Goal: Task Accomplishment & Management: Manage account settings

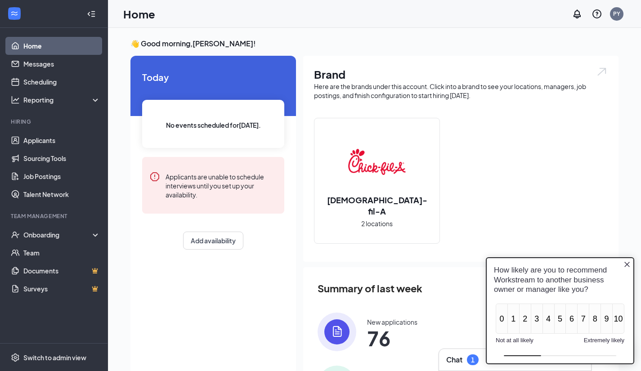
click at [492, 150] on div "Chick-fil-A 2 locations" at bounding box center [461, 184] width 294 height 133
click at [43, 231] on div "Onboarding" at bounding box center [57, 234] width 69 height 9
click at [42, 255] on link "Overview" at bounding box center [61, 253] width 77 height 18
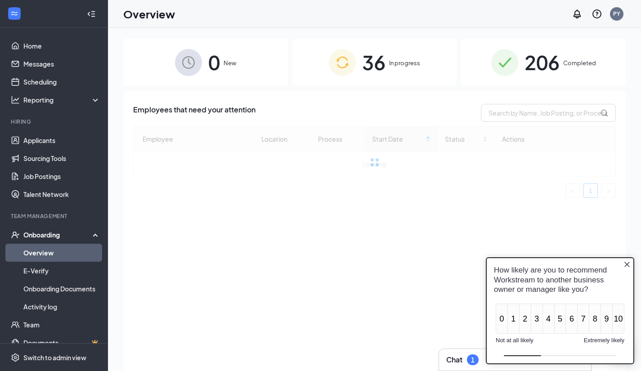
click at [626, 266] on icon "Close button" at bounding box center [627, 264] width 7 height 7
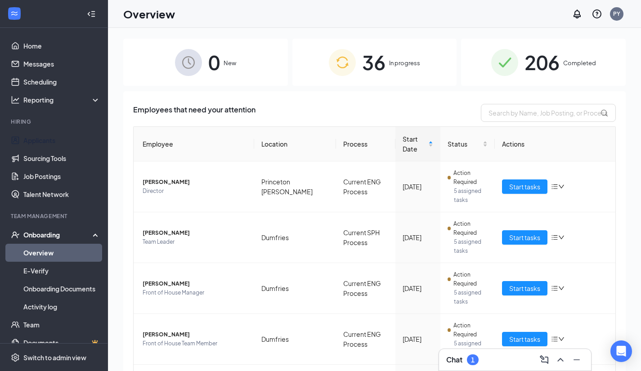
click at [46, 133] on link "Applicants" at bounding box center [61, 140] width 77 height 18
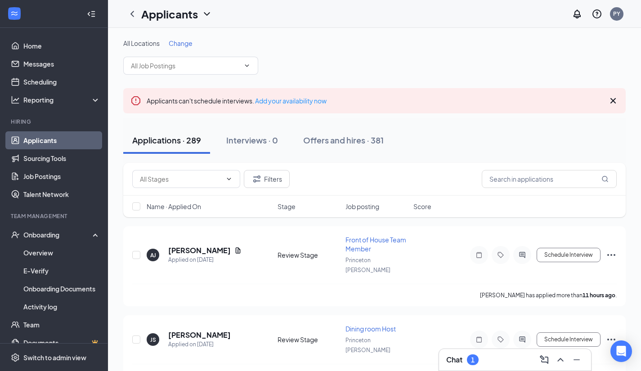
click at [244, 71] on span at bounding box center [190, 66] width 135 height 18
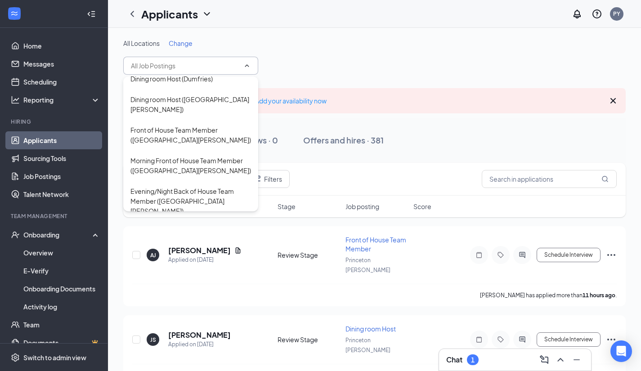
scroll to position [440, 0]
click at [215, 185] on div "Evening/Night Back of House Team Member (Princeton Woods)" at bounding box center [191, 200] width 121 height 30
type input "Evening/Night Back of House Team Member (Princeton Woods)"
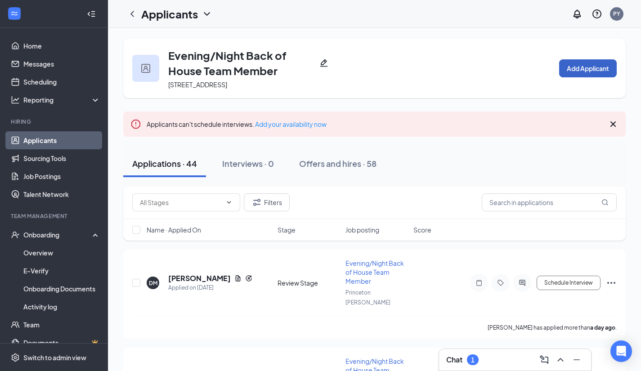
click at [584, 68] on button "Add Applicant" at bounding box center [588, 68] width 58 height 18
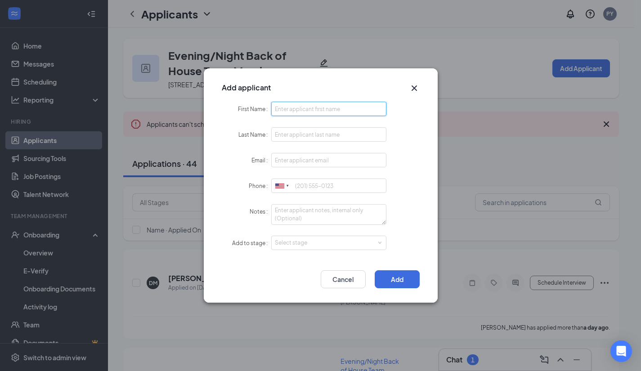
click at [326, 107] on input "First Name" at bounding box center [329, 109] width 116 height 14
paste input "Lucero Cristina Moya Ruiz"
type input "Lucero"
click at [293, 135] on input "Last Name" at bounding box center [329, 134] width 116 height 14
paste input "Lucero Cristina Moya Ruiz"
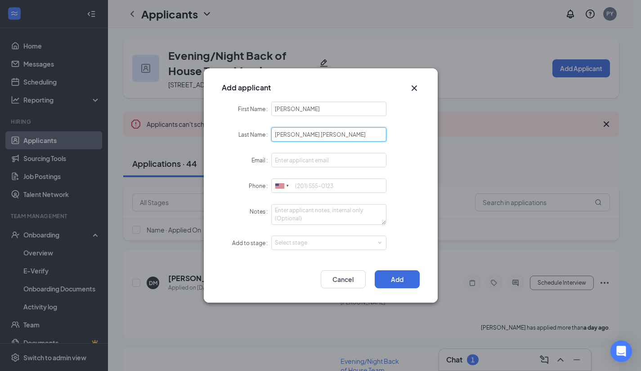
click at [314, 133] on input "Lucero Cristina Moya Ruiz" at bounding box center [329, 134] width 116 height 14
type input "Moya Ruiz"
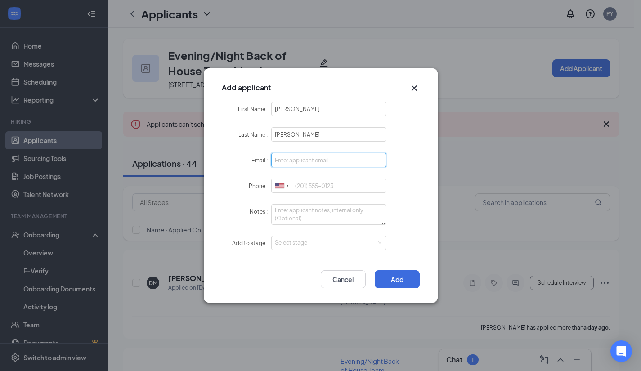
click at [289, 162] on input "Email" at bounding box center [329, 160] width 116 height 14
paste input "lumoru96@gmail.com"
type input "lumoru96@gmail.com"
click at [308, 177] on form "First Name Lucero Last Name Moya Ruiz Email lumoru96@gmail.com Phone United Sta…" at bounding box center [321, 182] width 198 height 160
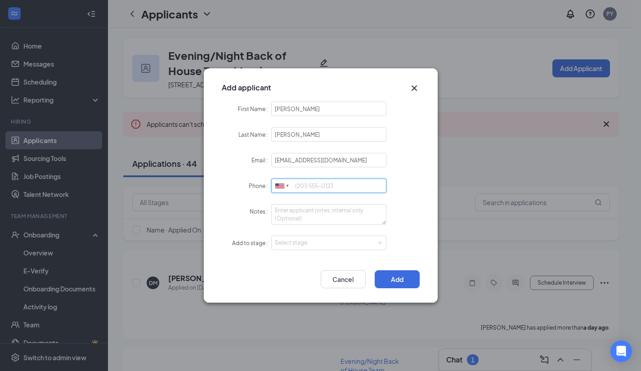
click at [305, 185] on input "Phone" at bounding box center [329, 186] width 116 height 14
paste input "5403226985"
click at [306, 245] on div "Select stage" at bounding box center [327, 243] width 104 height 9
type input "5403226985"
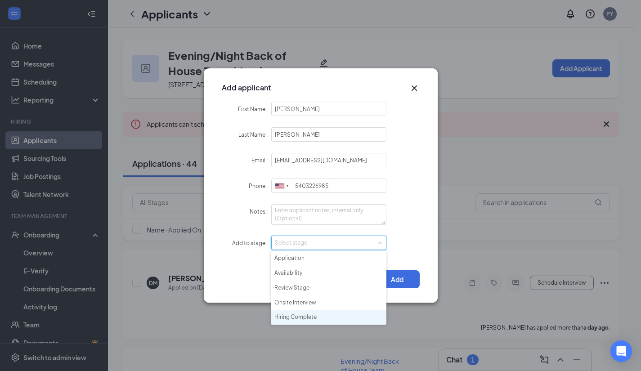
click at [313, 316] on li "Hiring Complete" at bounding box center [329, 317] width 116 height 15
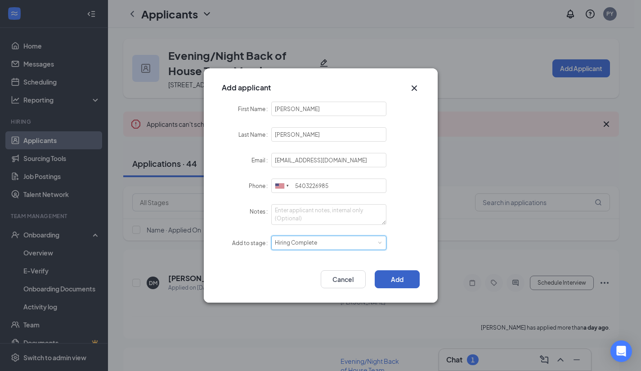
click at [404, 277] on button "Add" at bounding box center [397, 280] width 45 height 18
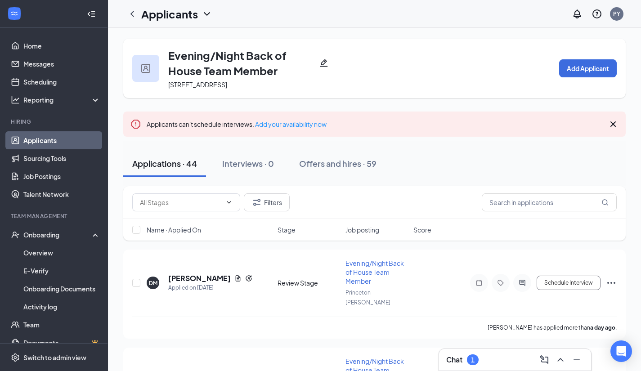
click at [344, 165] on div "Offers and hires · 59" at bounding box center [337, 163] width 77 height 11
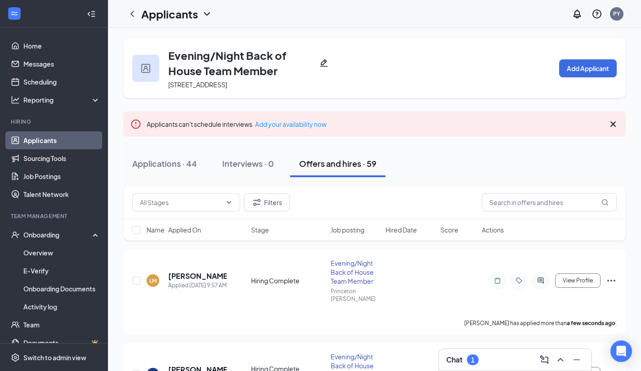
click at [614, 280] on icon "Ellipses" at bounding box center [612, 281] width 8 height 2
click at [563, 293] on p "Mark as hired" at bounding box center [570, 295] width 77 height 9
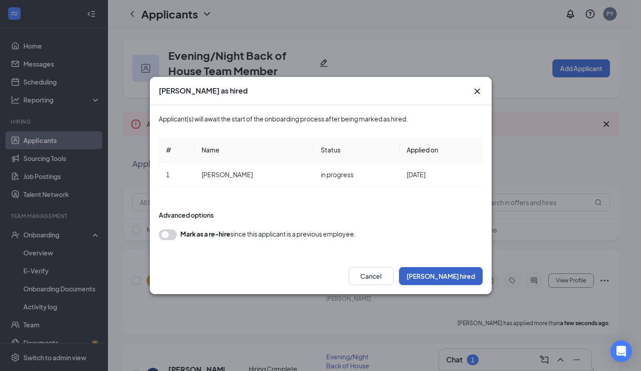
click at [463, 275] on button "Mark hired" at bounding box center [441, 276] width 84 height 18
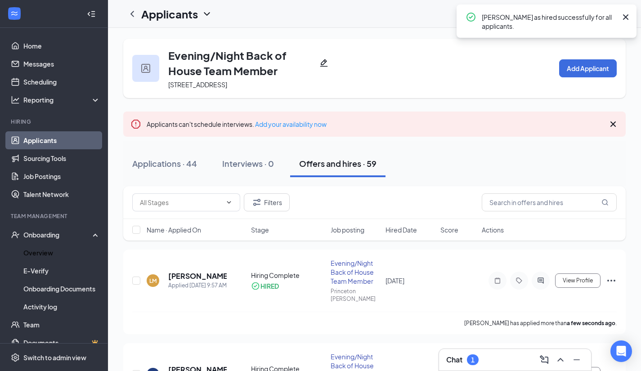
click at [38, 254] on link "Overview" at bounding box center [61, 253] width 77 height 18
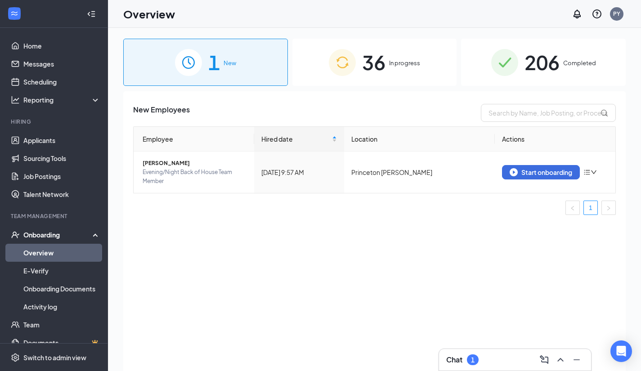
click at [537, 300] on div "New Employees Employee Hired date Location Actions Lucero Moya Ruiz Evening/Nig…" at bounding box center [374, 242] width 503 height 302
click at [550, 176] on button "Start onboarding" at bounding box center [541, 172] width 78 height 14
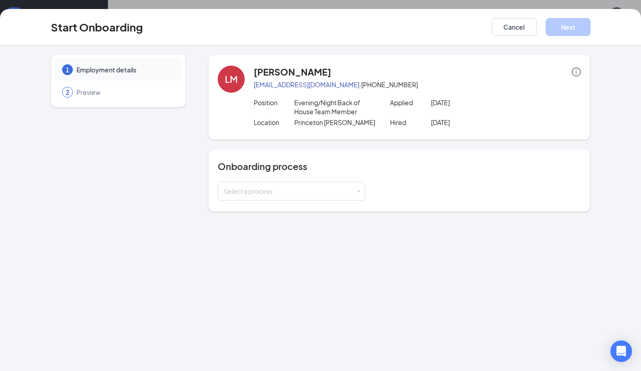
click at [312, 190] on div "Select a process" at bounding box center [290, 191] width 132 height 9
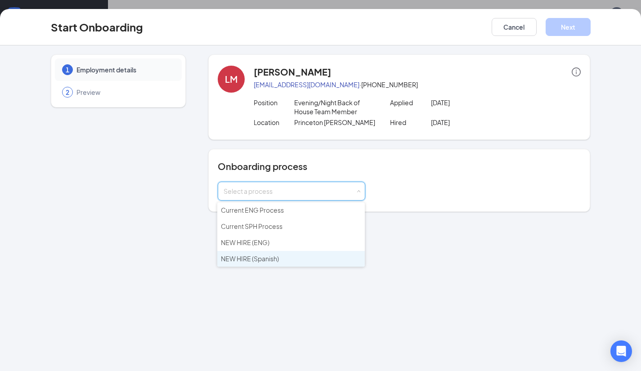
click at [262, 256] on span "NEW HIRE (Spanish)" at bounding box center [250, 259] width 58 height 8
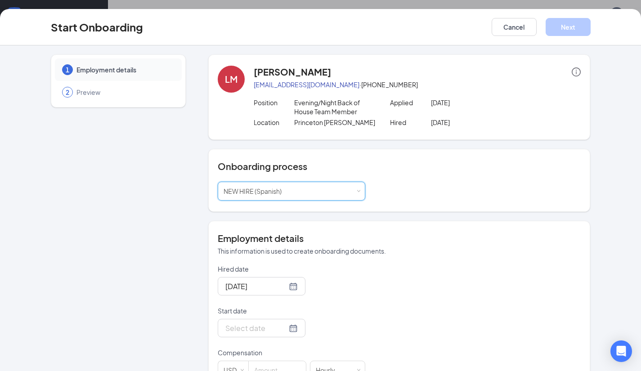
click at [284, 327] on div at bounding box center [262, 328] width 72 height 11
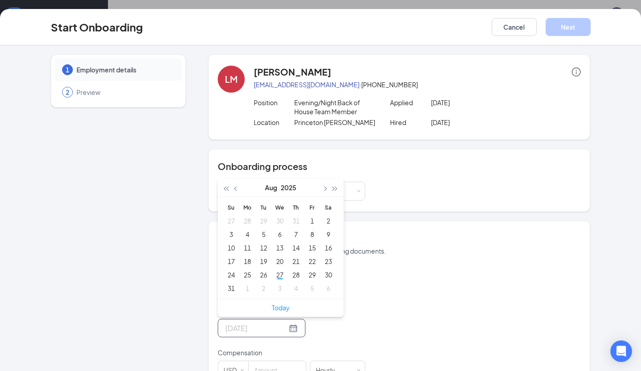
type input "Sep 1, 2025"
click at [239, 291] on td "1" at bounding box center [247, 289] width 16 height 14
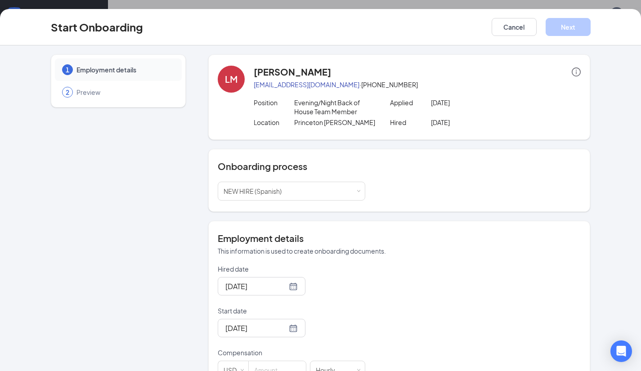
scroll to position [208, 0]
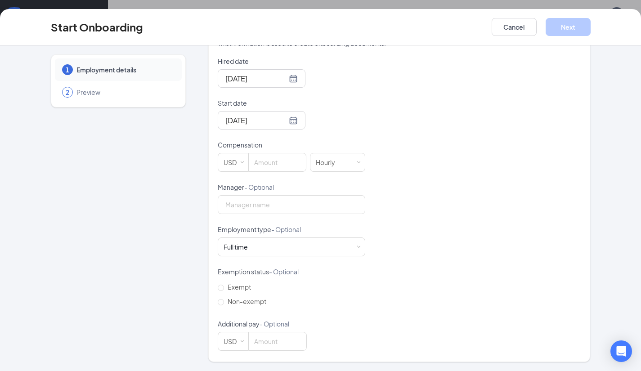
click at [253, 165] on input at bounding box center [277, 162] width 57 height 18
type input "14"
click at [568, 26] on button "Next" at bounding box center [568, 27] width 45 height 18
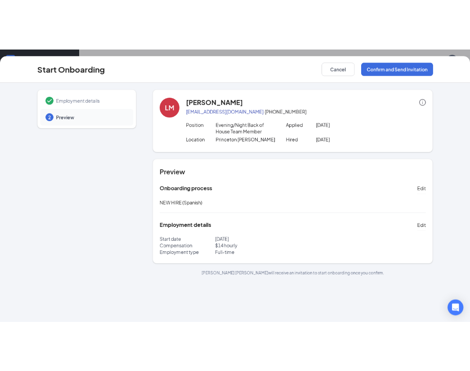
scroll to position [0, 0]
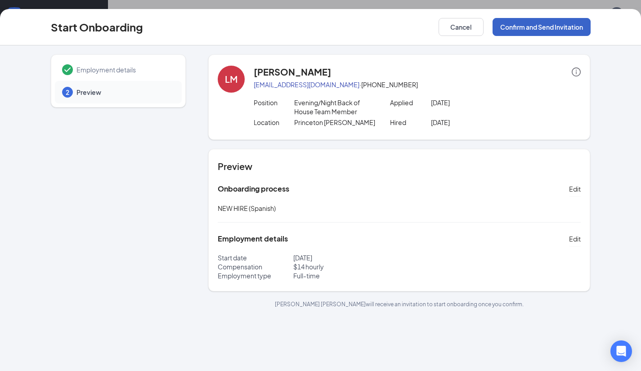
click at [568, 26] on button "Confirm and Send Invitation" at bounding box center [542, 27] width 98 height 18
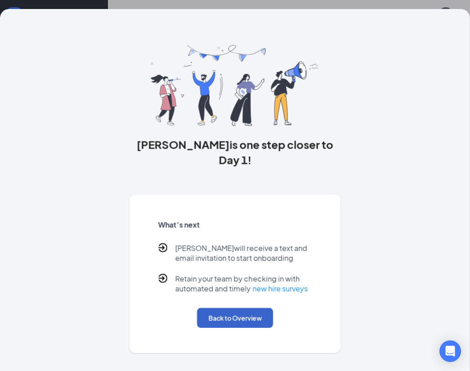
click at [219, 308] on button "Back to Overview" at bounding box center [235, 318] width 76 height 20
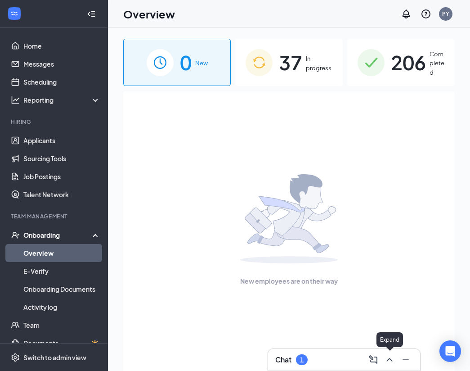
click at [394, 360] on icon "ChevronUp" at bounding box center [389, 359] width 11 height 11
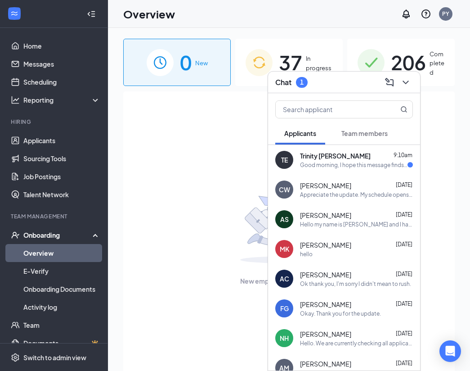
click at [347, 169] on div "TE Trinity Epps 9:10am Good morning, I hope this message finds you well. My nam…" at bounding box center [344, 160] width 152 height 30
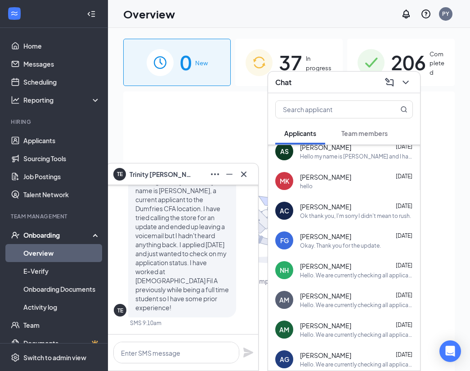
scroll to position [68, 0]
click at [375, 219] on div "Ok thank you, I'm sorry I didn't mean to rush." at bounding box center [355, 216] width 111 height 8
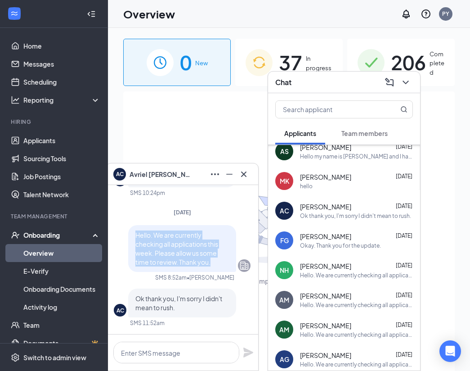
drag, startPoint x: 127, startPoint y: 233, endPoint x: 215, endPoint y: 269, distance: 94.3
click at [215, 269] on div "Hello. We are currently checking all applications this week. Please allow us so…" at bounding box center [182, 248] width 108 height 47
copy span "Hello. We are currently checking all applications this week. Please allow us so…"
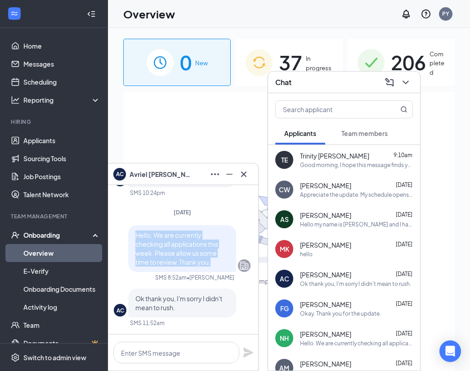
click at [356, 167] on div "Good morning, I hope this message finds you well. My name is Trinity Epps, a cu…" at bounding box center [356, 165] width 113 height 8
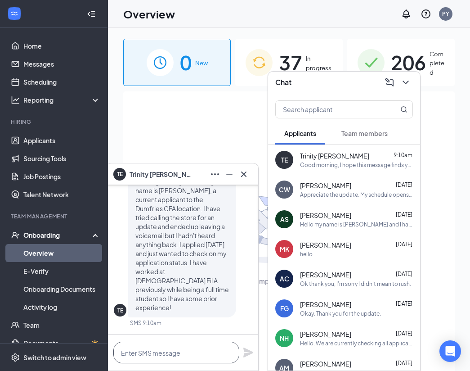
click at [151, 349] on textarea at bounding box center [176, 353] width 126 height 22
paste textarea "Hello. We are currently checking all applications this week. Please allow us so…"
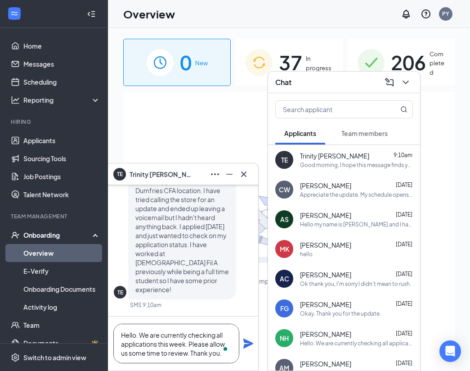
type textarea "Hello. We are currently checking all applications this week. Please allow us so…"
click at [252, 347] on icon "Plane" at bounding box center [248, 343] width 11 height 11
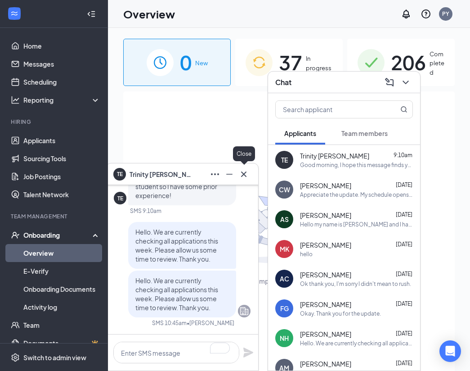
click at [248, 172] on icon "Cross" at bounding box center [244, 174] width 11 height 11
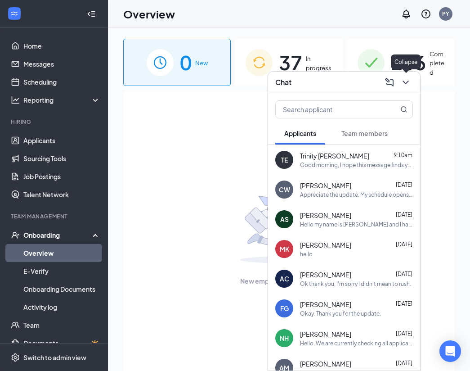
click at [406, 84] on icon "ChevronDown" at bounding box center [406, 82] width 11 height 11
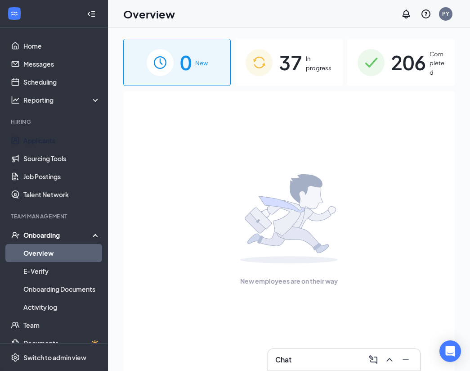
click at [45, 147] on link "Applicants" at bounding box center [61, 140] width 77 height 18
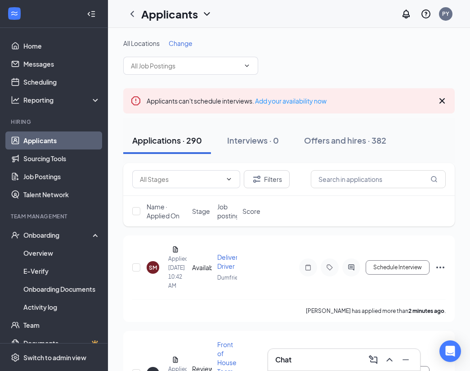
click at [247, 66] on icon "ChevronDown" at bounding box center [247, 65] width 4 height 2
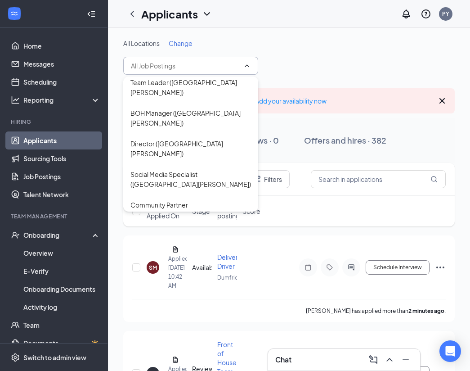
scroll to position [236, 0]
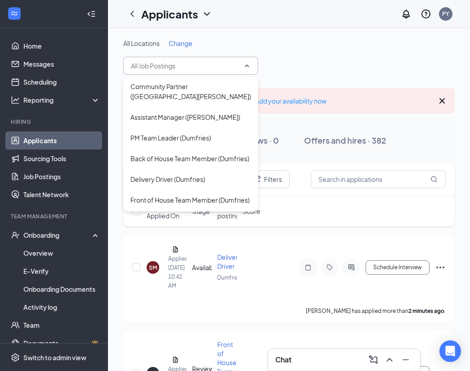
click at [188, 174] on div "Delivery Driver (Dumfries)" at bounding box center [168, 179] width 75 height 10
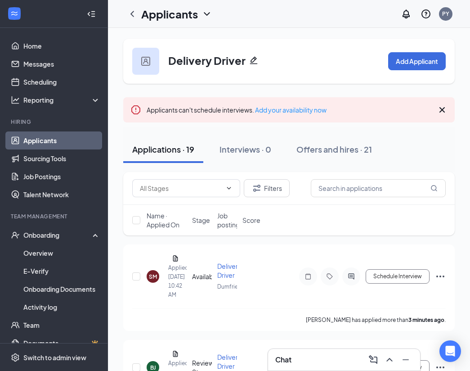
click at [87, 10] on icon "Collapse" at bounding box center [91, 13] width 9 height 9
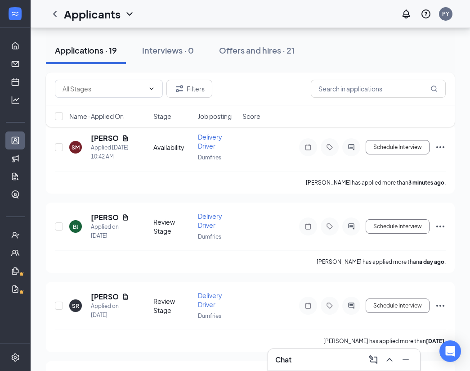
scroll to position [88, 0]
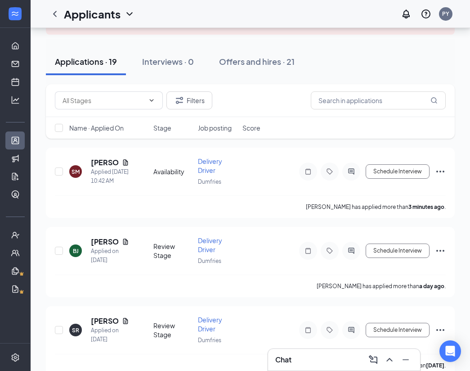
click at [114, 130] on span "Name · Applied On" at bounding box center [96, 127] width 54 height 9
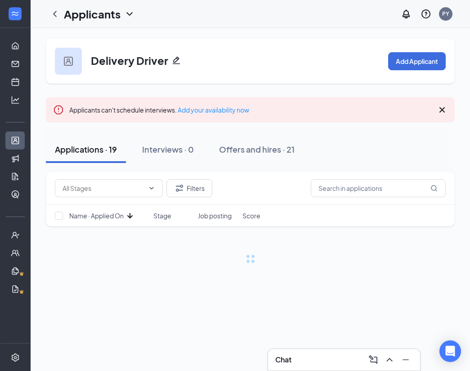
scroll to position [0, 0]
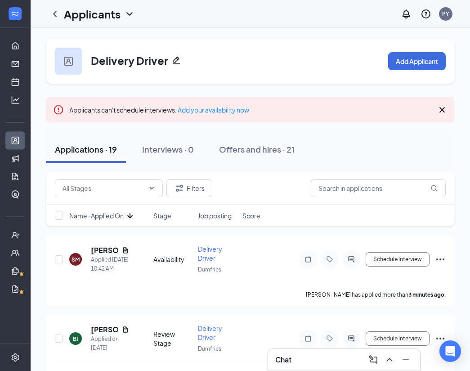
click at [133, 215] on icon "ArrowDown" at bounding box center [129, 215] width 5 height 5
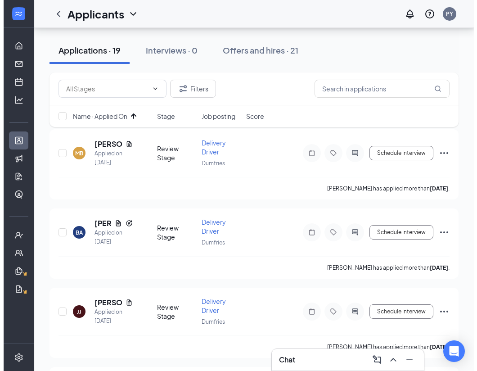
scroll to position [109, 0]
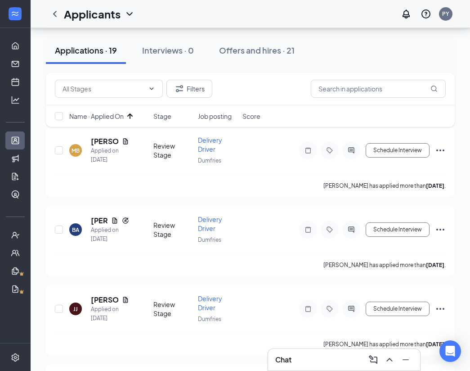
click at [97, 142] on h5 "[PERSON_NAME]" at bounding box center [104, 141] width 27 height 10
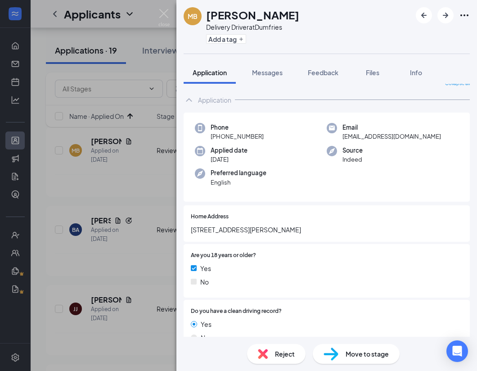
scroll to position [14, 0]
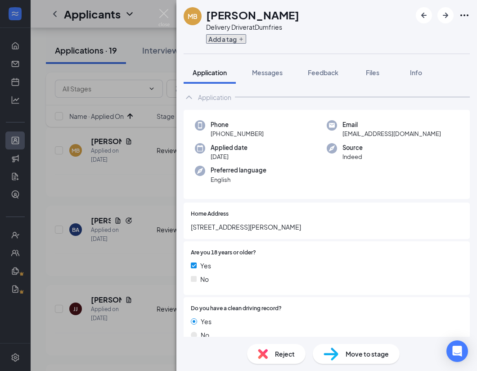
click at [235, 40] on button "Add a tag" at bounding box center [226, 38] width 40 height 9
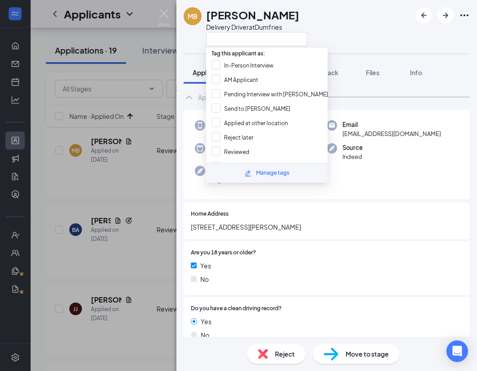
click at [218, 161] on input "Contacted" at bounding box center [232, 166] width 41 height 10
checkbox input "true"
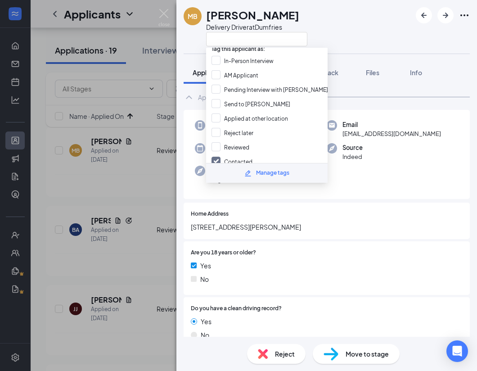
click at [220, 142] on input "Reviewed" at bounding box center [231, 147] width 38 height 10
checkbox input "true"
click at [262, 205] on div "Home Address 17895 Milroy Drive" at bounding box center [327, 221] width 286 height 36
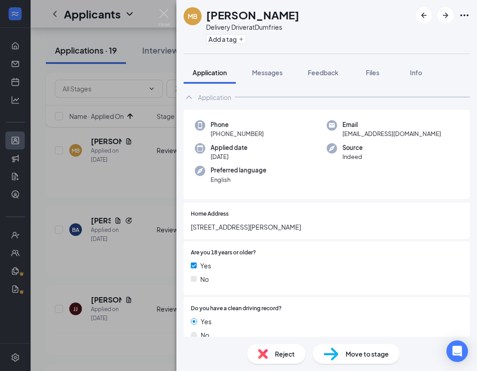
click at [271, 77] on div "Messages" at bounding box center [267, 72] width 31 height 9
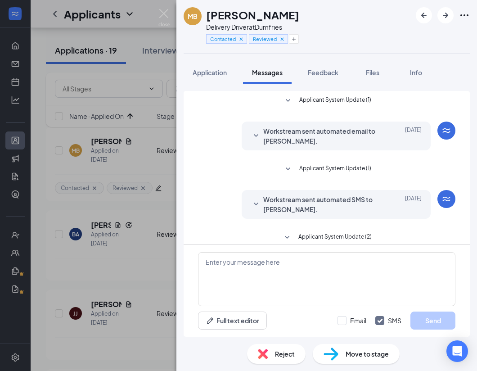
scroll to position [94, 0]
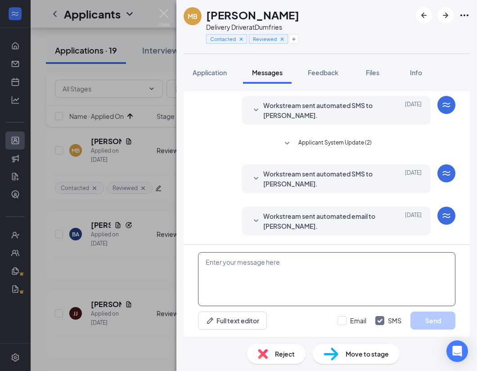
click at [260, 284] on textarea at bounding box center [326, 279] width 257 height 54
paste textarea "Hello. We are currently checking all applications this week. Please allow us so…"
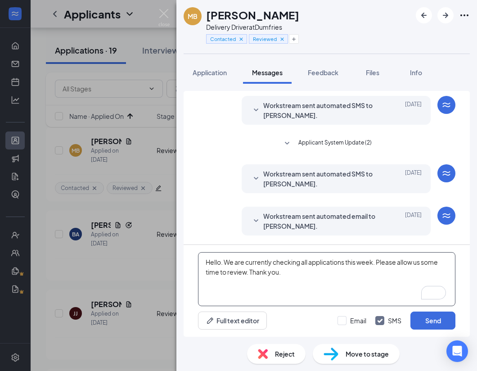
click at [224, 279] on textarea "Hello. We are currently checking all applications this week. Please allow us so…" at bounding box center [326, 279] width 257 height 54
paste textarea "Thank you for applying to [DEMOGRAPHIC_DATA]-fil-A Dumfries/[GEOGRAPHIC_DATA][P…"
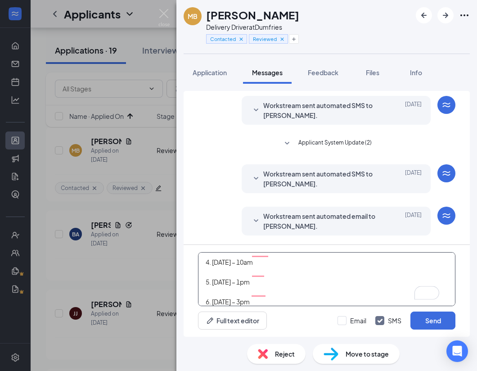
scroll to position [0, 0]
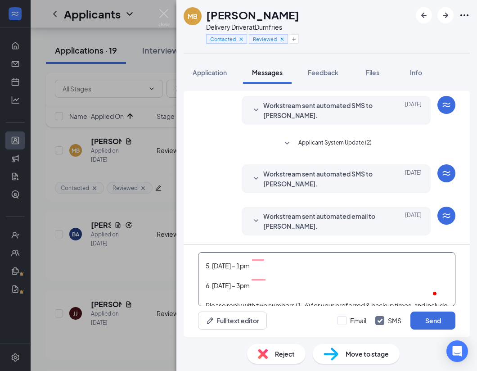
click at [329, 275] on textarea "Thank you for applying to [DEMOGRAPHIC_DATA]-fil-A Dumfries/[GEOGRAPHIC_DATA][P…" at bounding box center [326, 279] width 257 height 54
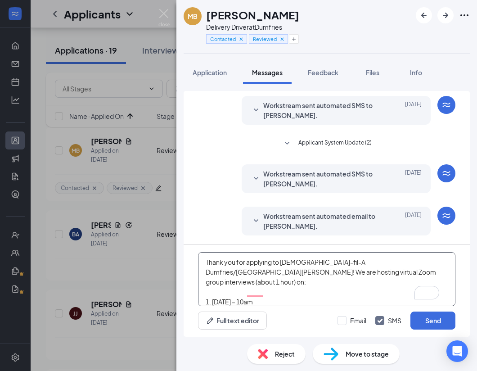
type textarea "Thank you for applying to [DEMOGRAPHIC_DATA]-fil-A Dumfries/[GEOGRAPHIC_DATA][P…"
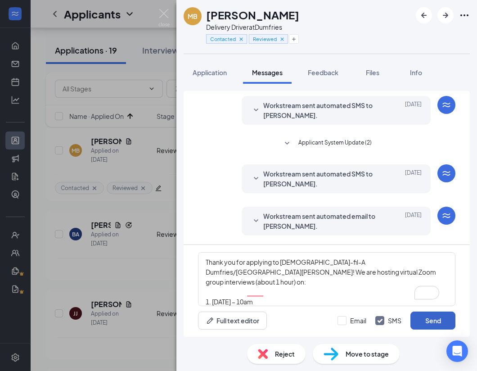
click at [432, 322] on button "Send" at bounding box center [432, 320] width 45 height 18
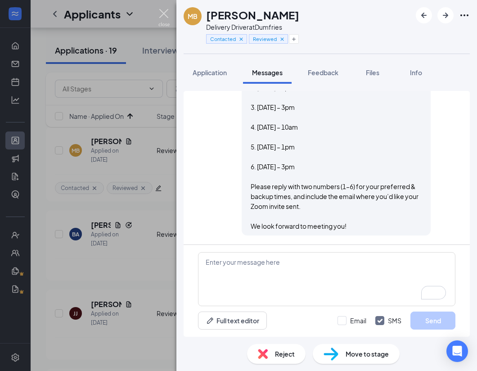
click at [166, 16] on img at bounding box center [163, 18] width 11 height 18
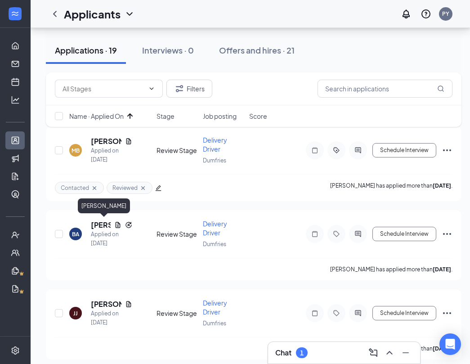
click at [92, 223] on h5 "[PERSON_NAME]" at bounding box center [101, 225] width 20 height 10
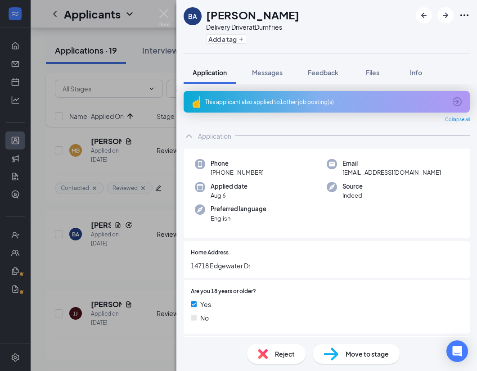
click at [443, 102] on div "This applicant also applied to 1 other job posting(s)" at bounding box center [327, 102] width 286 height 22
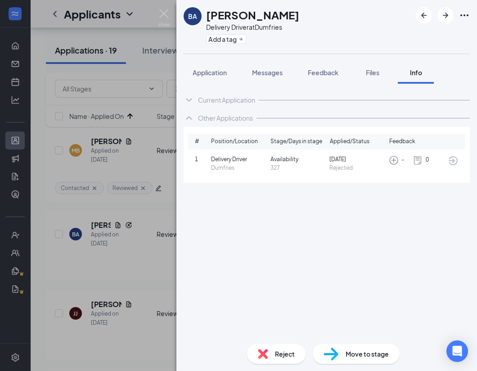
click at [218, 75] on span "Application" at bounding box center [210, 72] width 34 height 8
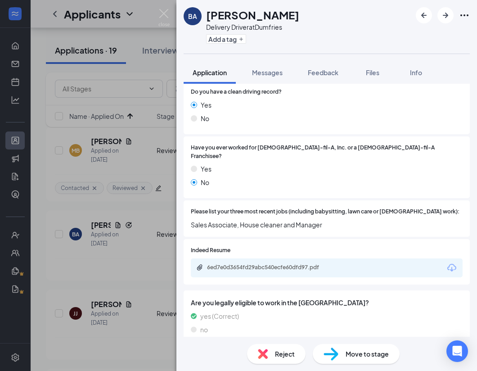
click at [282, 274] on div "Indeed Resume 6ed7e0d3654fd29abc540ecfe60dfd97.pdf" at bounding box center [327, 261] width 286 height 45
click at [288, 264] on div "6ed7e0d3654fd29abc540ecfe60dfd97.pdf" at bounding box center [270, 267] width 126 height 7
click at [242, 39] on icon "Plus" at bounding box center [241, 39] width 4 height 4
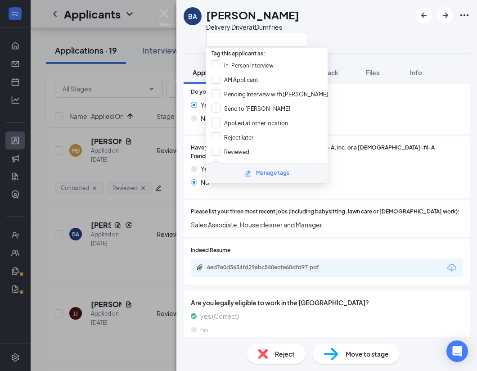
click at [215, 149] on input "Reviewed" at bounding box center [231, 152] width 38 height 10
checkbox input "true"
click at [214, 161] on input "Contacted" at bounding box center [232, 166] width 41 height 10
checkbox input "true"
click at [310, 220] on span "Sales Associate, House cleaner and Manager" at bounding box center [327, 225] width 272 height 10
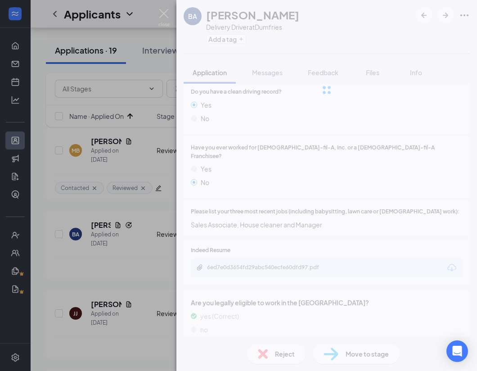
click at [265, 77] on div at bounding box center [326, 90] width 301 height 180
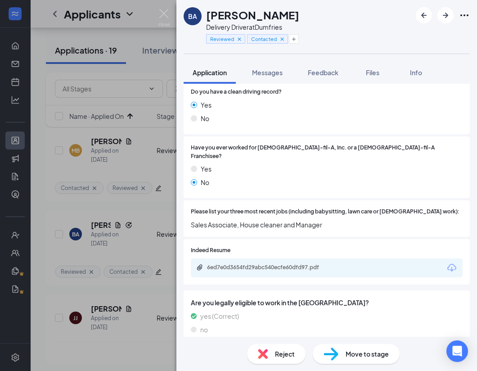
click at [274, 79] on button "Messages" at bounding box center [267, 72] width 49 height 23
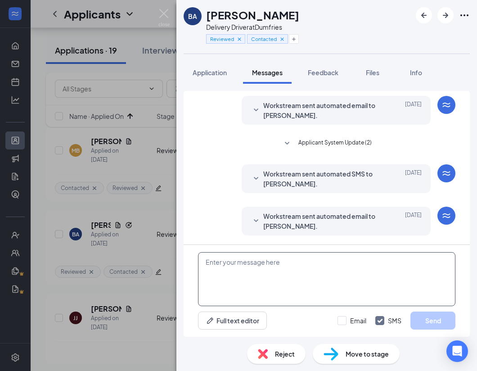
click at [243, 266] on textarea at bounding box center [326, 279] width 257 height 54
paste textarea "Thank you for applying to [DEMOGRAPHIC_DATA]-fil-A Dumfries/[GEOGRAPHIC_DATA][P…"
type textarea "Thank you for applying to [DEMOGRAPHIC_DATA]-fil-A Dumfries/[GEOGRAPHIC_DATA][P…"
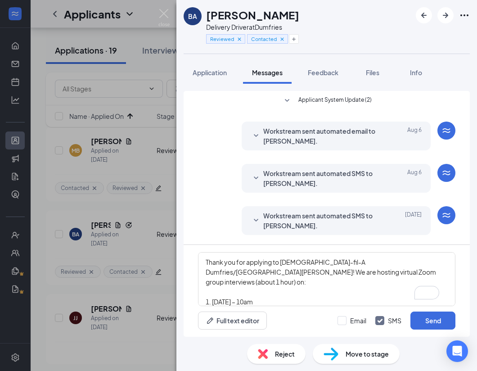
scroll to position [148, 0]
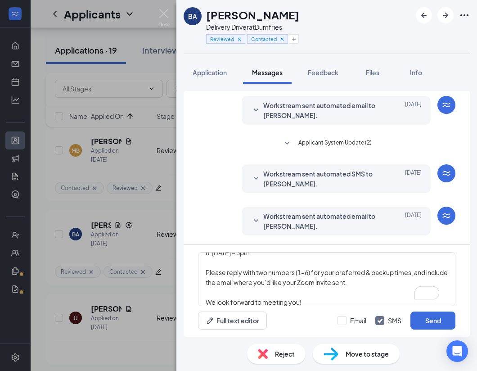
type textarea "Thank you for applying to [DEMOGRAPHIC_DATA]-fil-A Dumfries/[GEOGRAPHIC_DATA][P…"
click at [441, 324] on button "Send" at bounding box center [432, 320] width 45 height 18
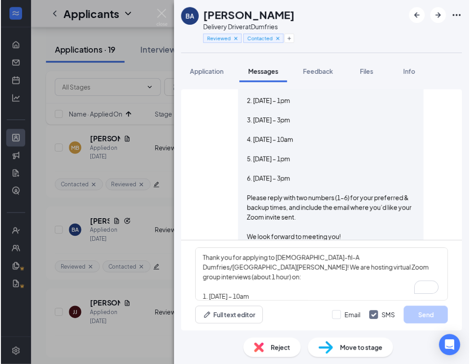
scroll to position [408, 0]
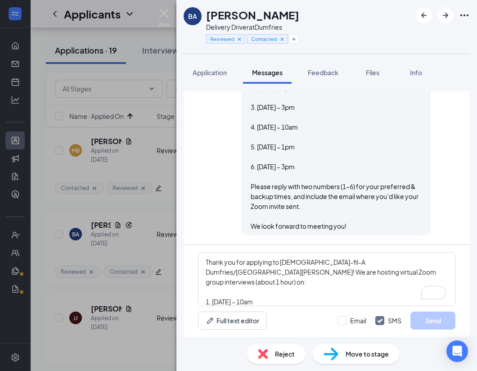
click at [168, 18] on img at bounding box center [163, 18] width 11 height 18
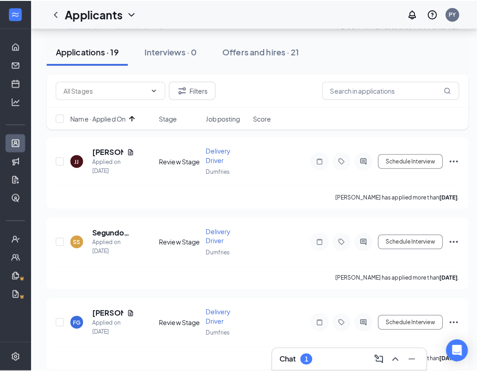
scroll to position [273, 0]
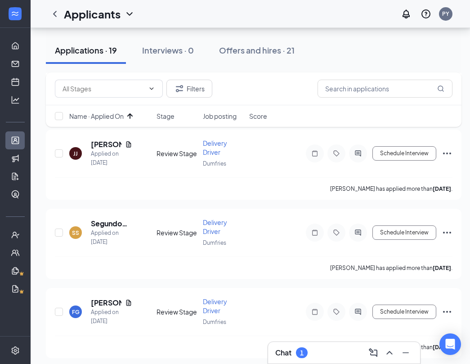
click at [107, 144] on h5 "[PERSON_NAME]" at bounding box center [106, 145] width 31 height 10
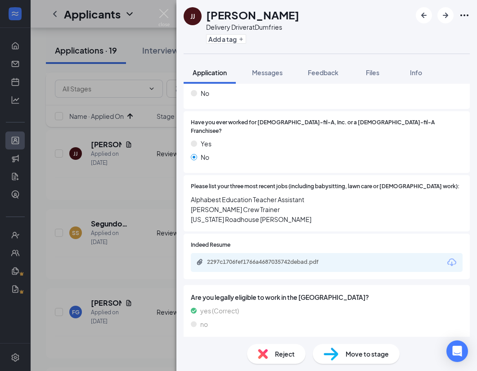
scroll to position [256, 0]
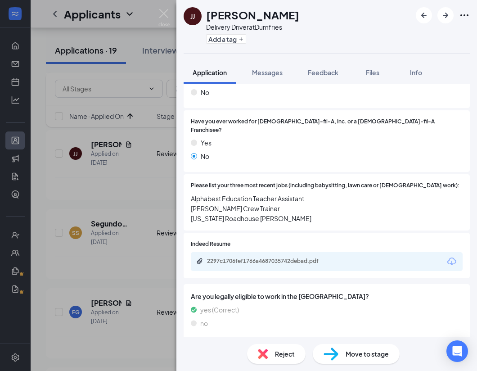
click at [300, 257] on div "2297c1706fef1766a4687035742debad.pdf" at bounding box center [270, 260] width 126 height 7
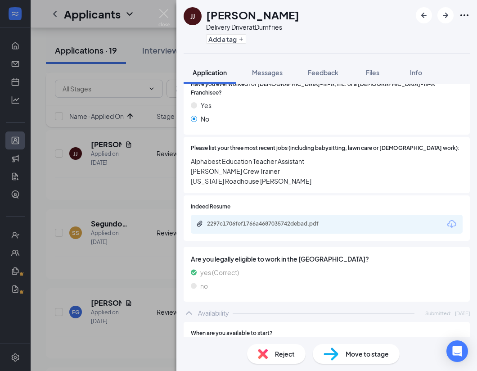
scroll to position [0, 0]
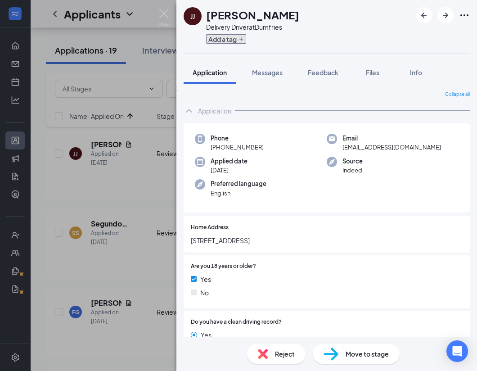
click at [232, 35] on button "Add a tag" at bounding box center [226, 38] width 40 height 9
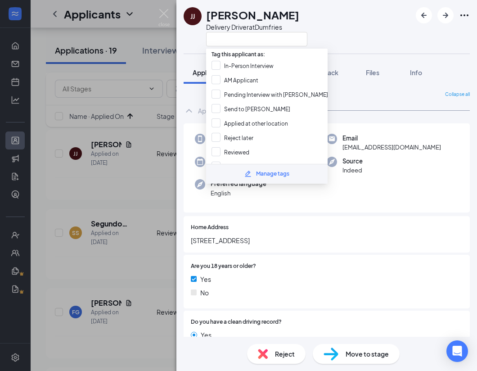
click at [216, 149] on input "Reviewed" at bounding box center [231, 152] width 38 height 10
checkbox input "true"
click at [216, 162] on input "Contacted" at bounding box center [232, 167] width 41 height 10
checkbox input "true"
click at [312, 246] on div "Home Address [STREET_ADDRESS]" at bounding box center [327, 234] width 286 height 36
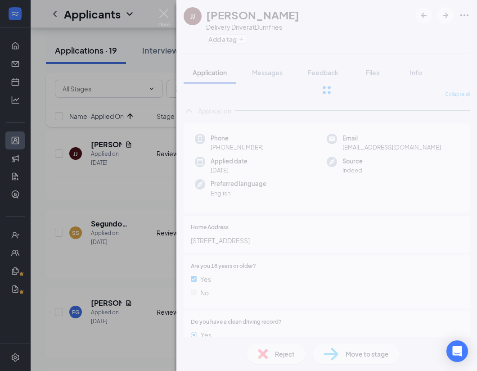
click at [269, 80] on div at bounding box center [326, 90] width 301 height 180
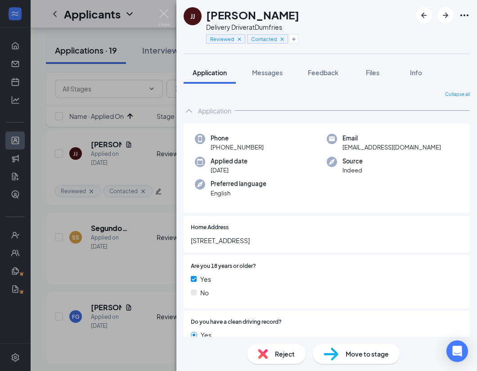
click at [263, 80] on button "Messages" at bounding box center [267, 72] width 49 height 23
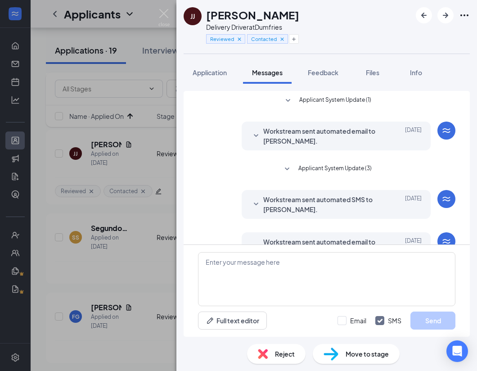
scroll to position [26, 0]
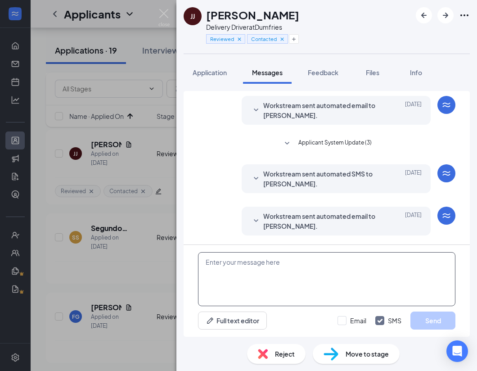
click at [230, 274] on textarea at bounding box center [326, 279] width 257 height 54
paste textarea "Thank you for applying to [DEMOGRAPHIC_DATA]-fil-A Dumfries/[GEOGRAPHIC_DATA][P…"
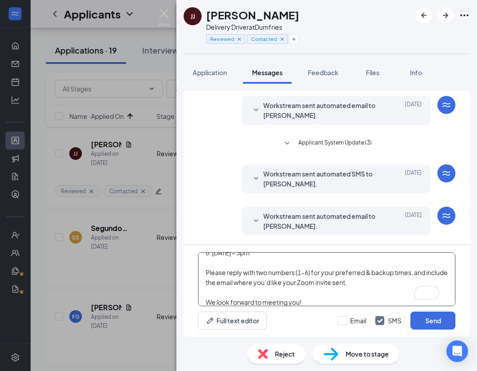
scroll to position [148, 0]
type textarea "Thank you for applying to [DEMOGRAPHIC_DATA]-fil-A Dumfries/[GEOGRAPHIC_DATA][P…"
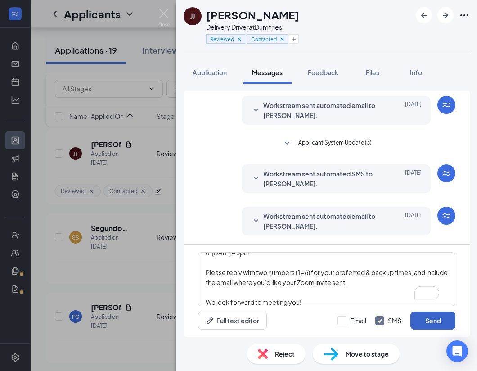
click at [436, 319] on button "Send" at bounding box center [432, 320] width 45 height 18
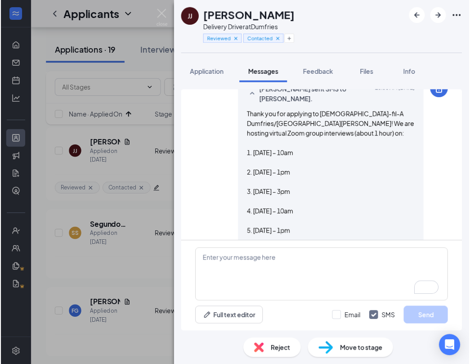
scroll to position [261, 0]
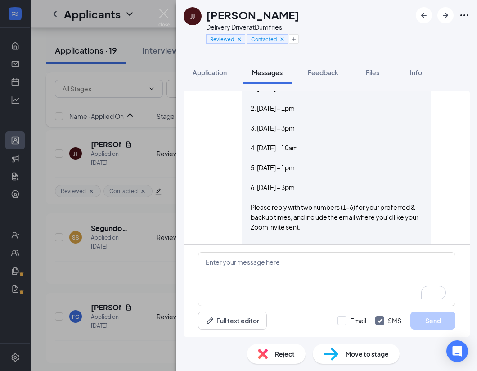
click at [167, 14] on img at bounding box center [163, 18] width 11 height 18
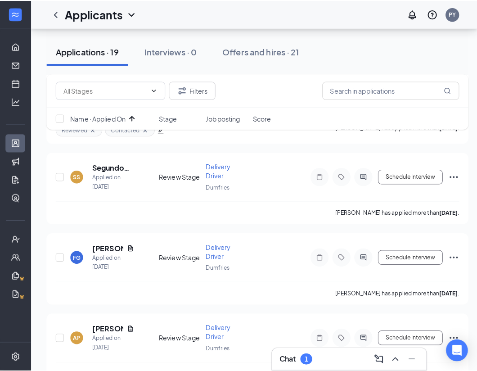
scroll to position [341, 0]
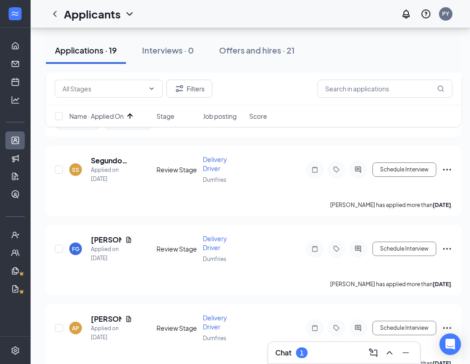
click at [113, 162] on h5 "Segundo Sanaguaray" at bounding box center [111, 161] width 41 height 10
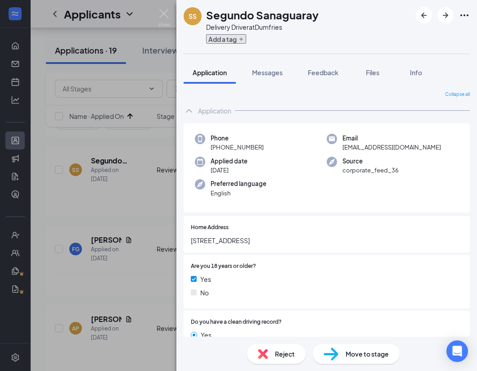
click at [229, 40] on button "Add a tag" at bounding box center [226, 38] width 40 height 9
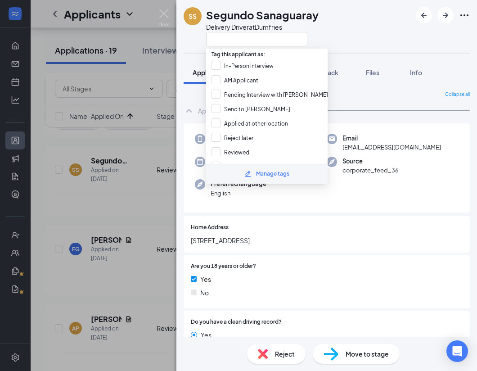
click at [217, 135] on input "Reject later" at bounding box center [233, 138] width 42 height 10
click at [213, 134] on input "Reject later" at bounding box center [233, 138] width 42 height 10
checkbox input "false"
click at [214, 149] on input "Reviewed" at bounding box center [231, 152] width 38 height 10
checkbox input "true"
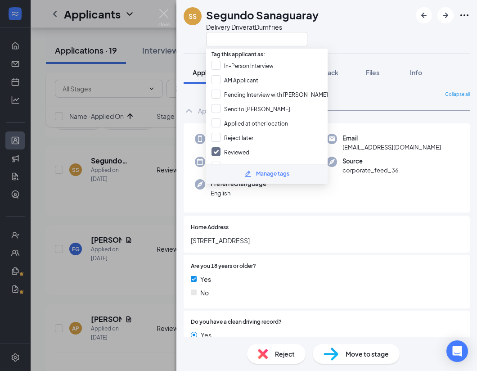
click at [216, 164] on div "Manage tags" at bounding box center [267, 174] width 122 height 20
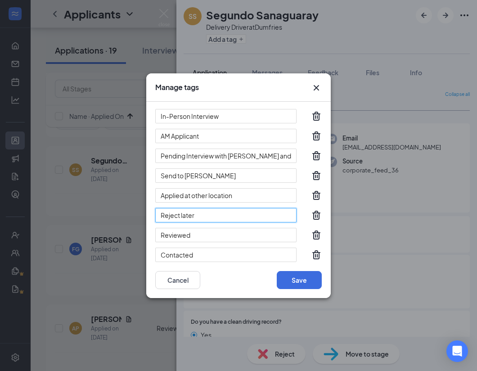
click at [280, 218] on input "Reject later" at bounding box center [225, 215] width 141 height 14
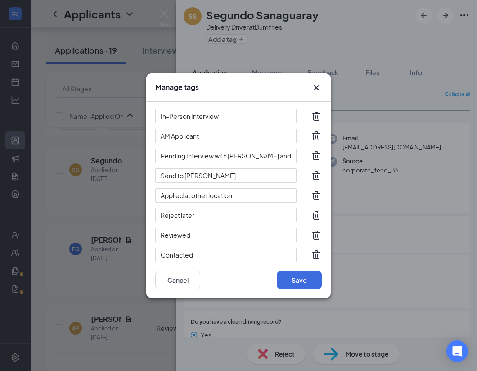
click at [316, 87] on icon "Cross" at bounding box center [316, 87] width 5 height 5
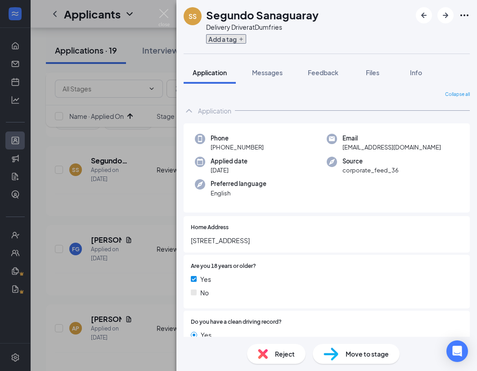
click at [241, 38] on icon "Plus" at bounding box center [241, 38] width 5 height 5
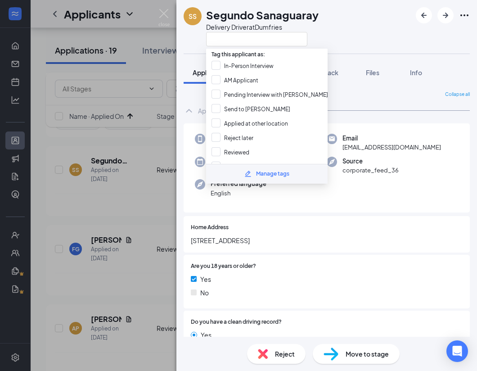
click at [217, 151] on input "Reviewed" at bounding box center [231, 152] width 38 height 10
checkbox input "true"
click at [219, 162] on input "Contacted" at bounding box center [232, 167] width 41 height 10
checkbox input "true"
click at [280, 212] on div "Phone [PHONE_NUMBER] Email [EMAIL_ADDRESS][DOMAIN_NAME] Applied date [DATE] Sou…" at bounding box center [327, 168] width 286 height 90
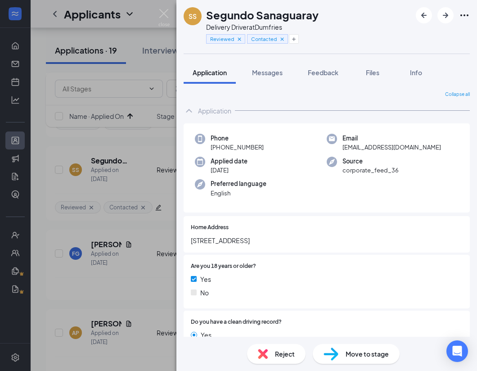
click at [275, 70] on span "Messages" at bounding box center [267, 72] width 31 height 8
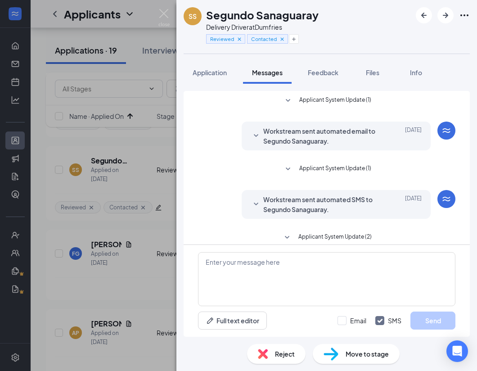
scroll to position [94, 0]
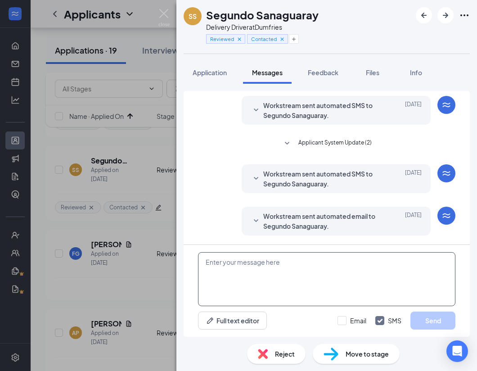
click at [260, 275] on textarea at bounding box center [326, 279] width 257 height 54
paste textarea "Thank you for applying to [DEMOGRAPHIC_DATA]-fil-A Dumfries/[GEOGRAPHIC_DATA][P…"
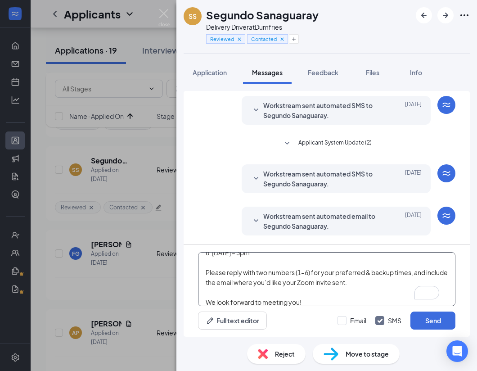
scroll to position [148, 0]
type textarea "Thank you for applying to [DEMOGRAPHIC_DATA]-fil-A Dumfries/[GEOGRAPHIC_DATA][P…"
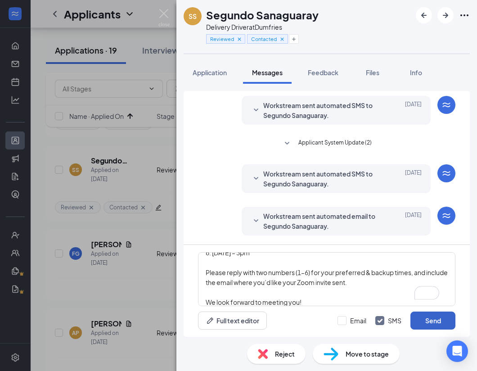
click at [442, 328] on button "Send" at bounding box center [432, 320] width 45 height 18
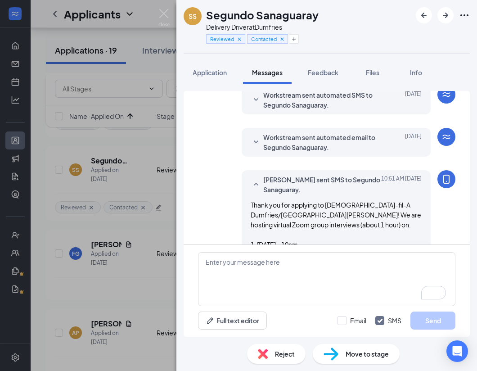
scroll to position [262, 0]
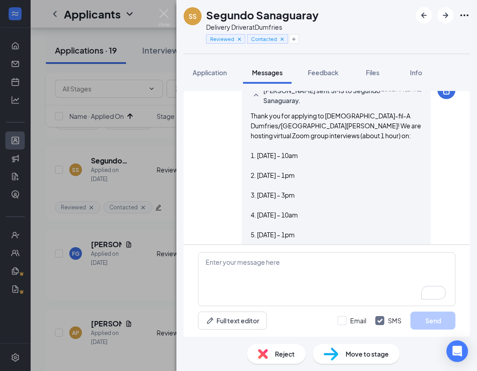
click at [161, 17] on img at bounding box center [163, 18] width 11 height 18
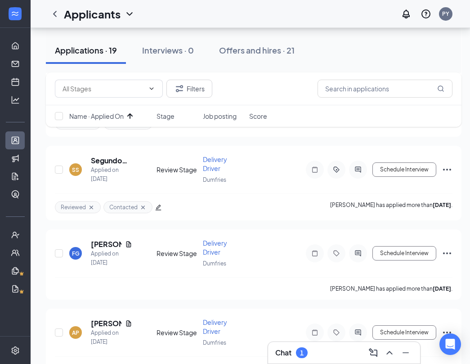
click at [104, 244] on h5 "[PERSON_NAME]" at bounding box center [106, 244] width 31 height 10
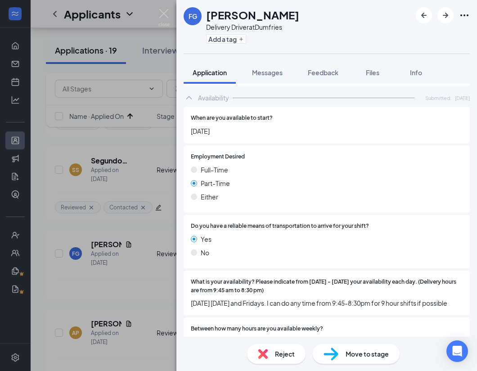
scroll to position [529, 0]
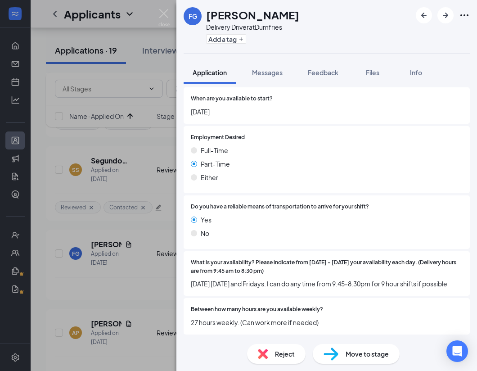
click at [270, 360] on div "Reject" at bounding box center [276, 354] width 59 height 20
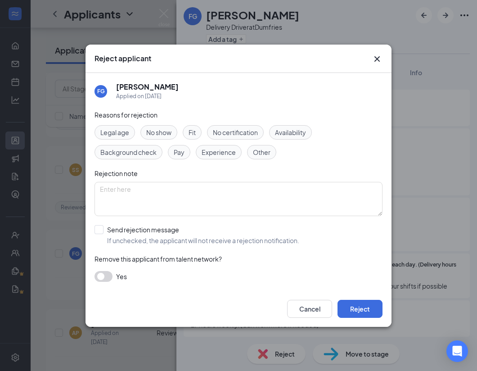
click at [98, 234] on input "Send rejection message If unchecked, the applicant will not receive a rejection…" at bounding box center [197, 235] width 205 height 20
checkbox input "true"
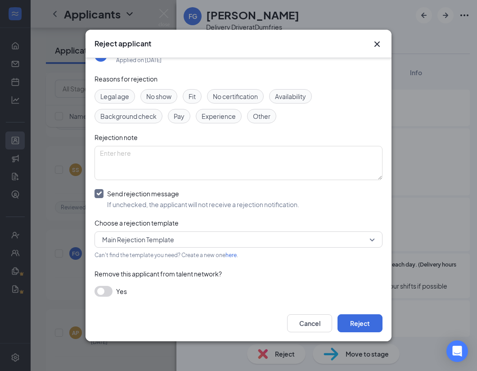
click at [105, 293] on button "button" at bounding box center [104, 291] width 18 height 11
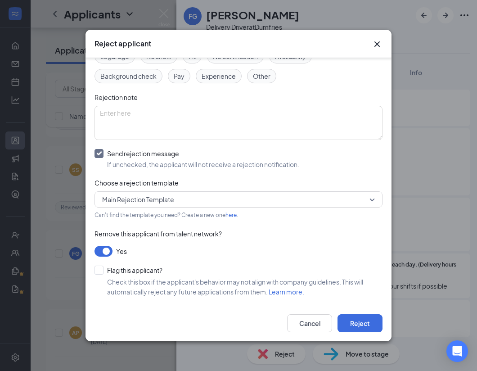
click at [104, 273] on input "Flag this applicant?" at bounding box center [129, 270] width 68 height 9
click at [99, 269] on input "Flag this applicant?" at bounding box center [129, 270] width 68 height 9
checkbox input "false"
click at [369, 331] on button "Reject" at bounding box center [360, 323] width 45 height 18
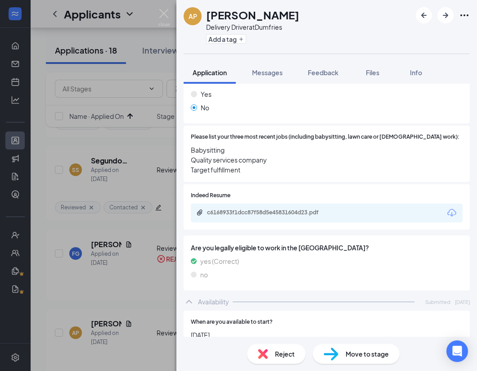
scroll to position [303, 0]
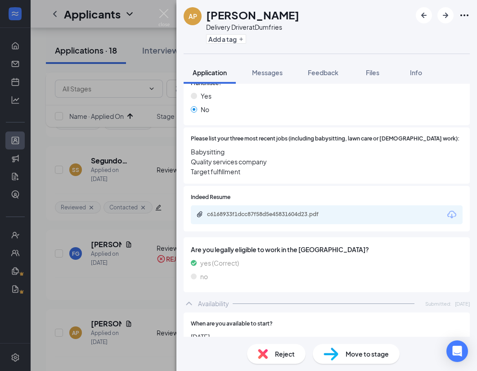
click at [306, 211] on div "c6168933f1dcc87f58d5e45831604d23.pdf" at bounding box center [270, 214] width 126 height 7
